Goal: Task Accomplishment & Management: Manage account settings

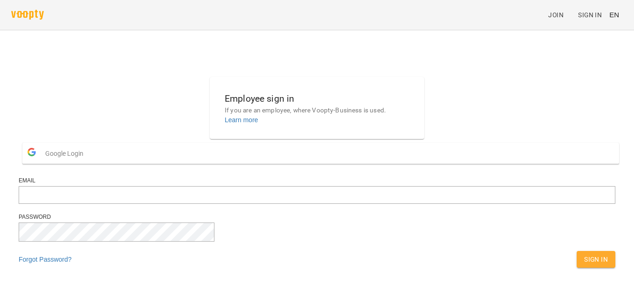
scroll to position [33, 0]
type input "**********"
click at [576, 253] on button "Sign In" at bounding box center [595, 259] width 39 height 17
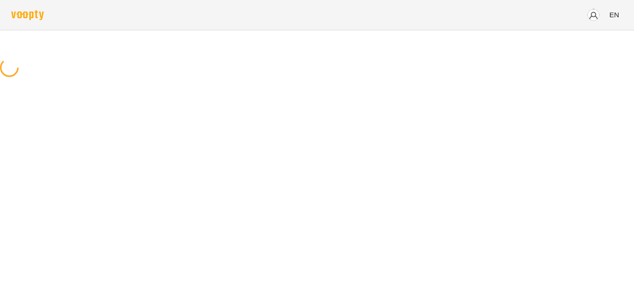
scroll to position [0, 0]
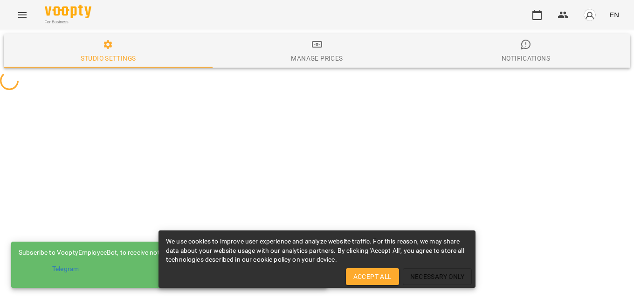
select select "**"
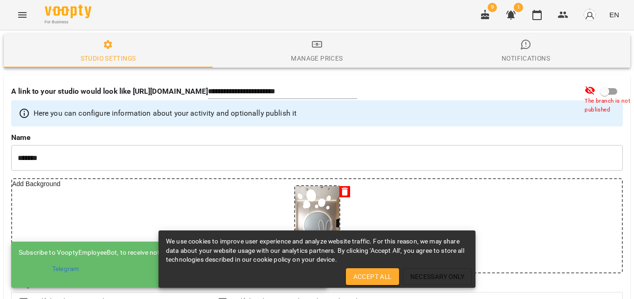
click at [376, 282] on button "Accept All" at bounding box center [372, 276] width 53 height 17
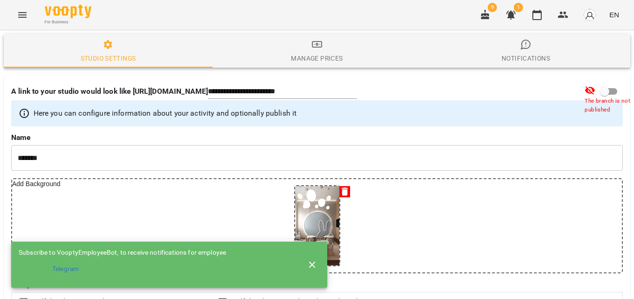
click at [307, 259] on icon "button" at bounding box center [312, 264] width 11 height 11
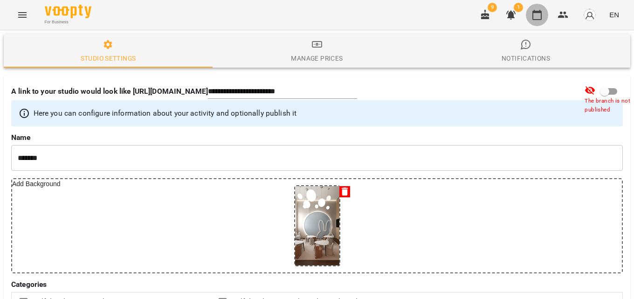
click at [536, 18] on icon "button" at bounding box center [536, 14] width 11 height 11
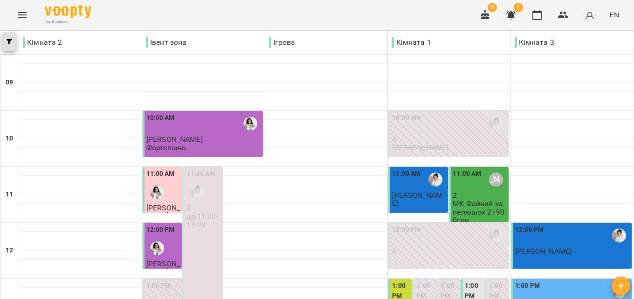
click at [9, 38] on button "button" at bounding box center [9, 41] width 13 height 19
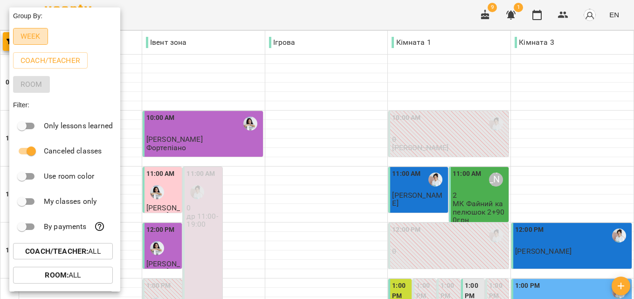
click at [37, 42] on p "Week" at bounding box center [30, 36] width 20 height 11
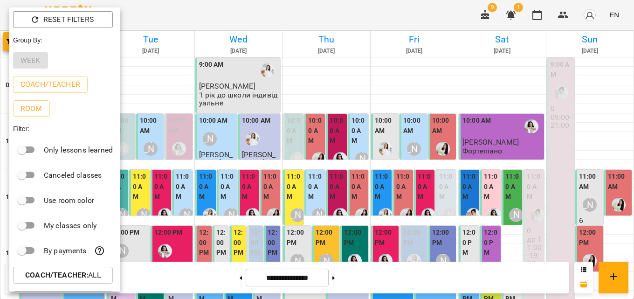
click at [229, 200] on div at bounding box center [317, 149] width 634 height 299
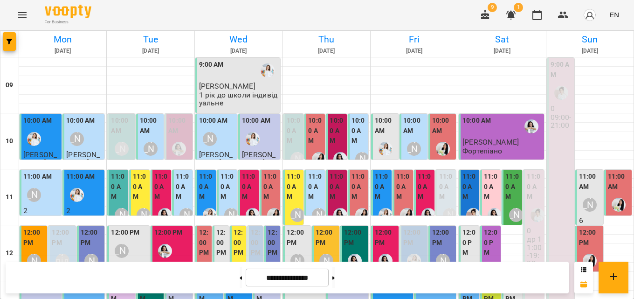
scroll to position [140, 0]
click at [590, 227] on div "12:00 PM" at bounding box center [590, 238] width 22 height 22
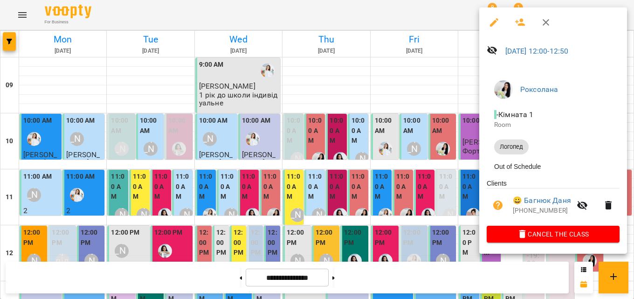
click at [466, 109] on div at bounding box center [317, 149] width 634 height 299
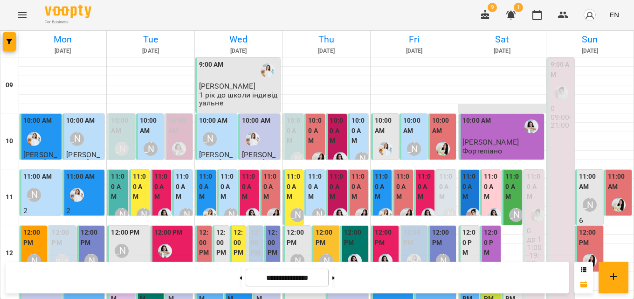
scroll to position [0, 0]
